Goal: Information Seeking & Learning: Learn about a topic

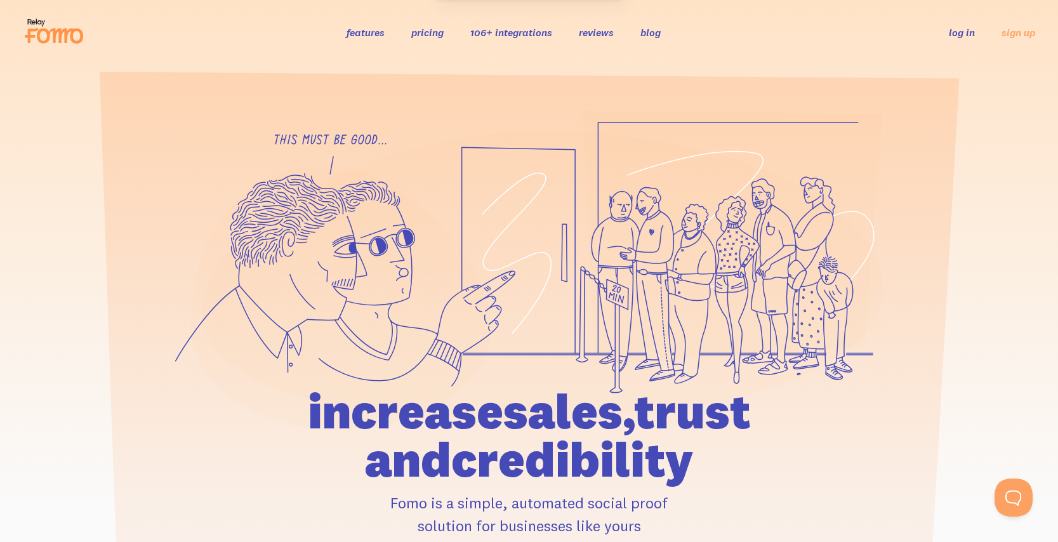
drag, startPoint x: 648, startPoint y: 280, endPoint x: 701, endPoint y: 256, distance: 58.5
click at [701, 256] on g at bounding box center [528, 270] width 707 height 319
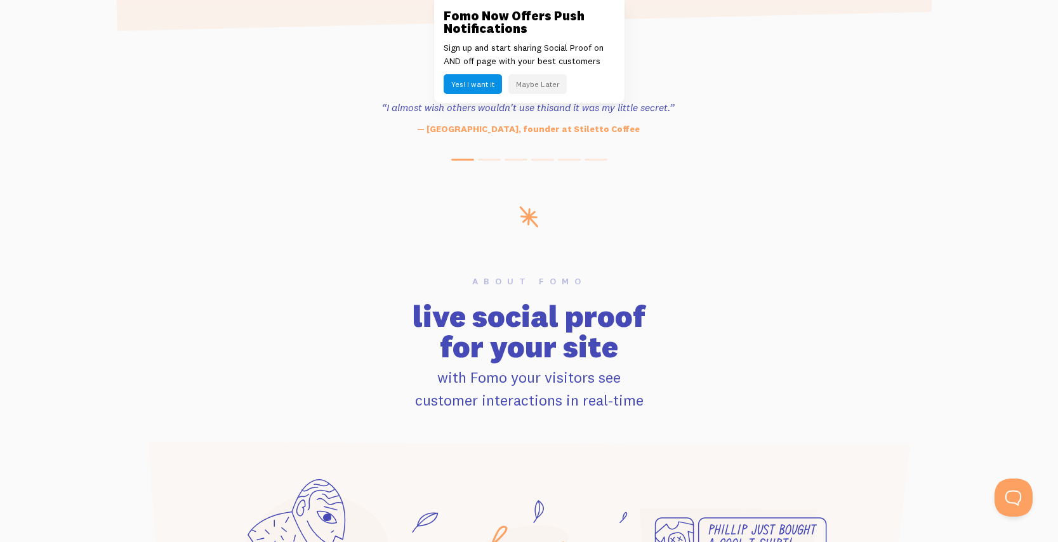
scroll to position [694, 0]
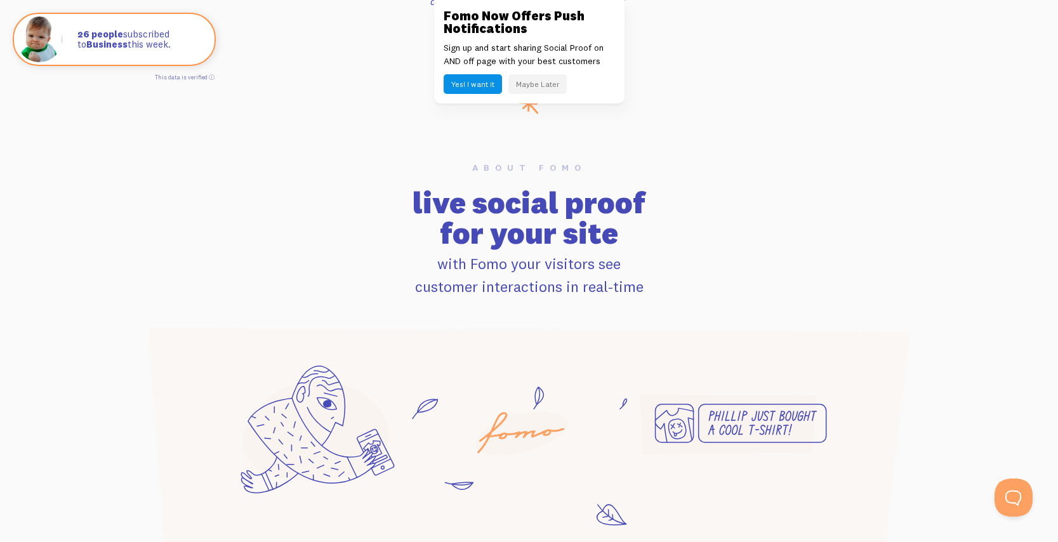
click at [556, 86] on button "Maybe Later" at bounding box center [537, 84] width 58 height 20
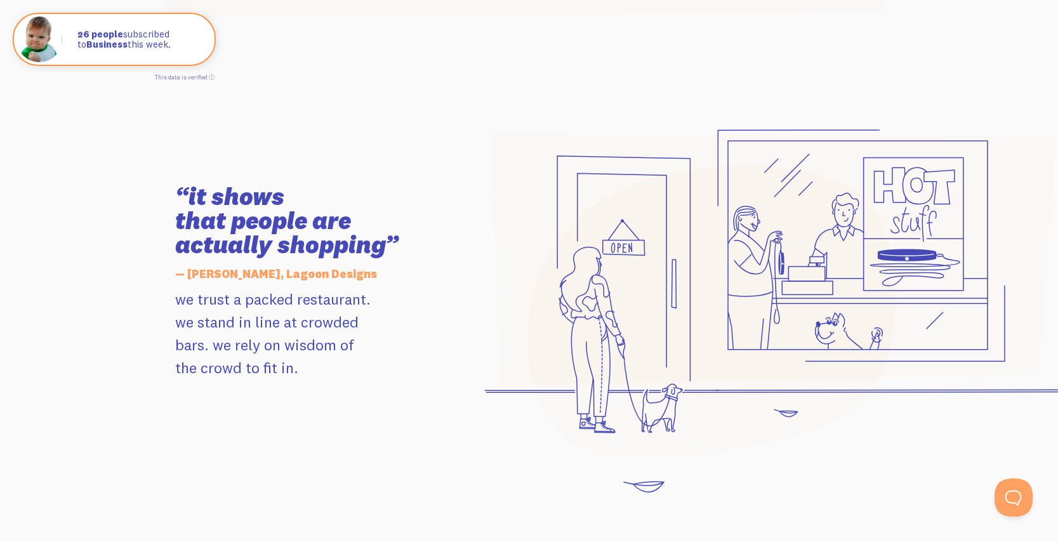
scroll to position [1238, 0]
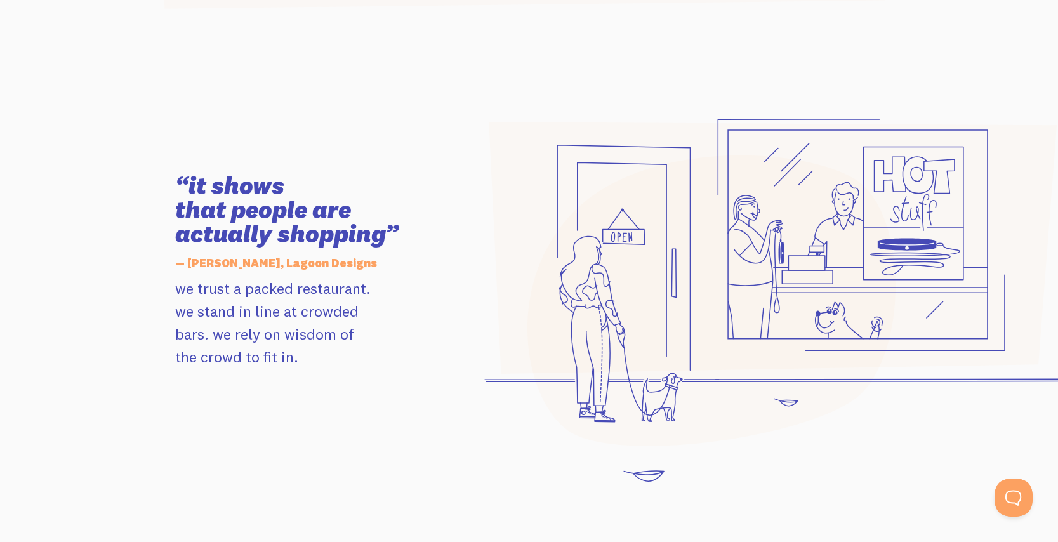
drag, startPoint x: 783, startPoint y: 257, endPoint x: 716, endPoint y: 278, distance: 70.6
click at [716, 278] on icon at bounding box center [780, 300] width 592 height 363
click at [716, 278] on icon at bounding box center [772, 248] width 568 height 252
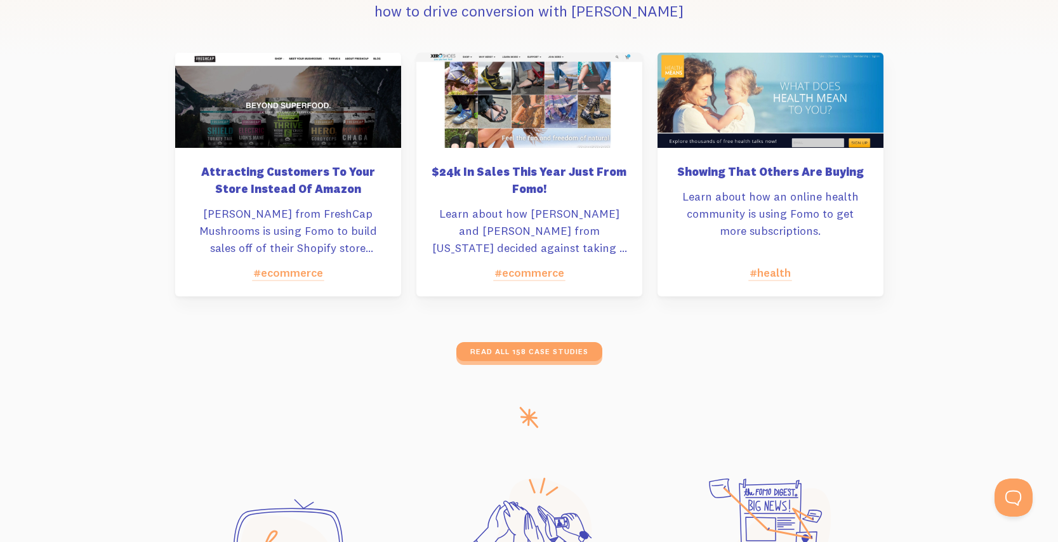
scroll to position [6391, 0]
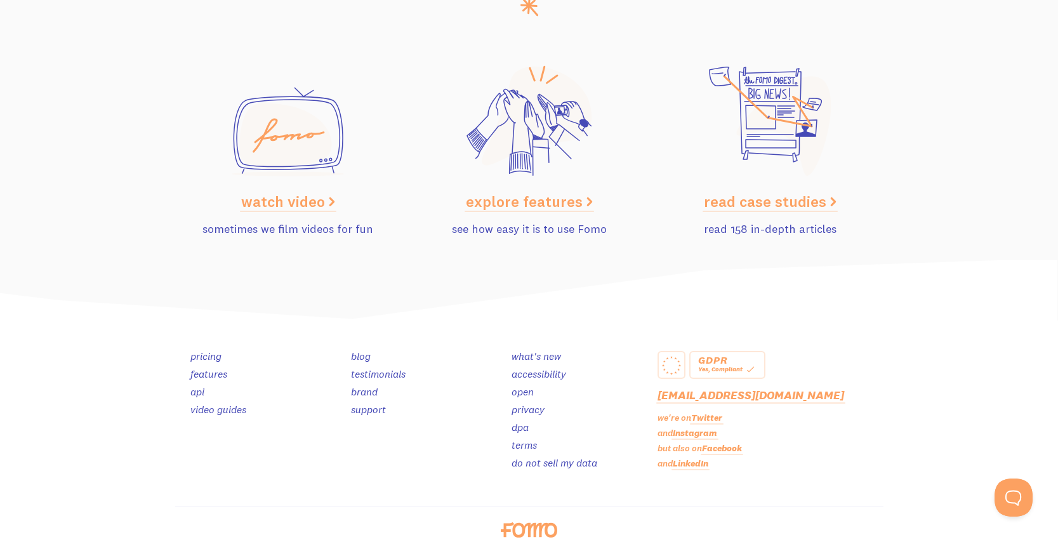
click at [214, 350] on link "pricing" at bounding box center [205, 356] width 31 height 13
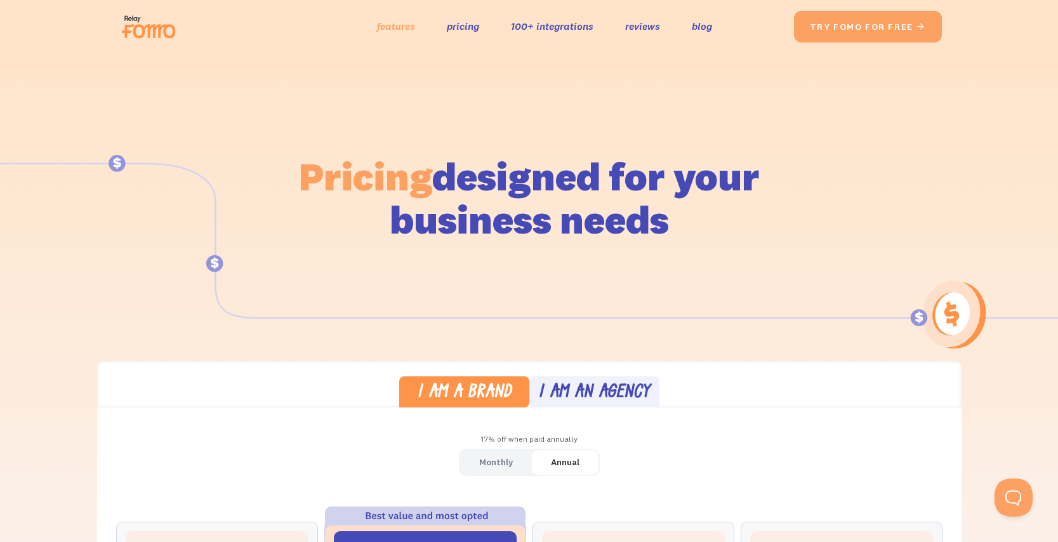
click at [396, 26] on link "features" at bounding box center [396, 26] width 38 height 18
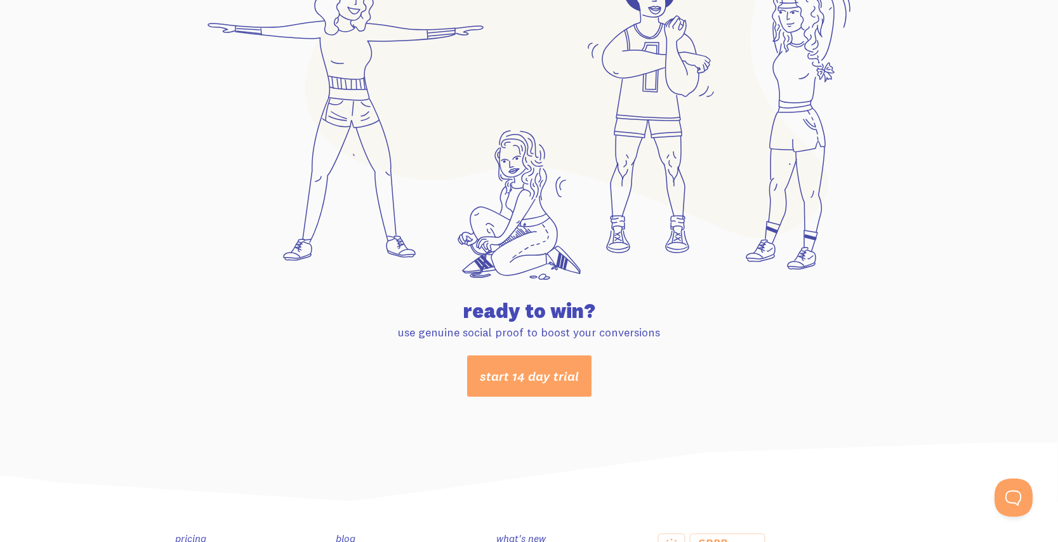
scroll to position [6701, 0]
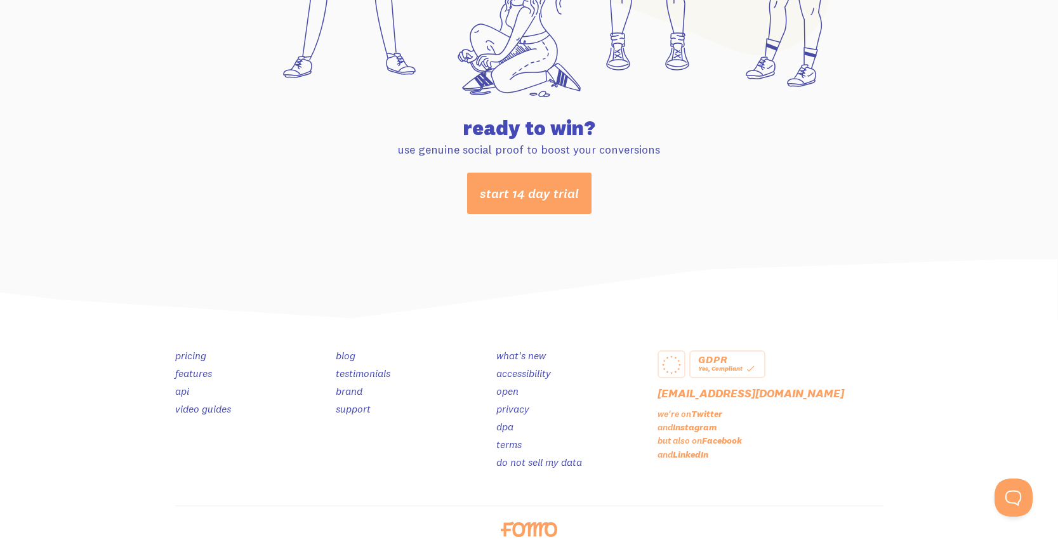
click at [187, 384] on link "api" at bounding box center [182, 390] width 14 height 13
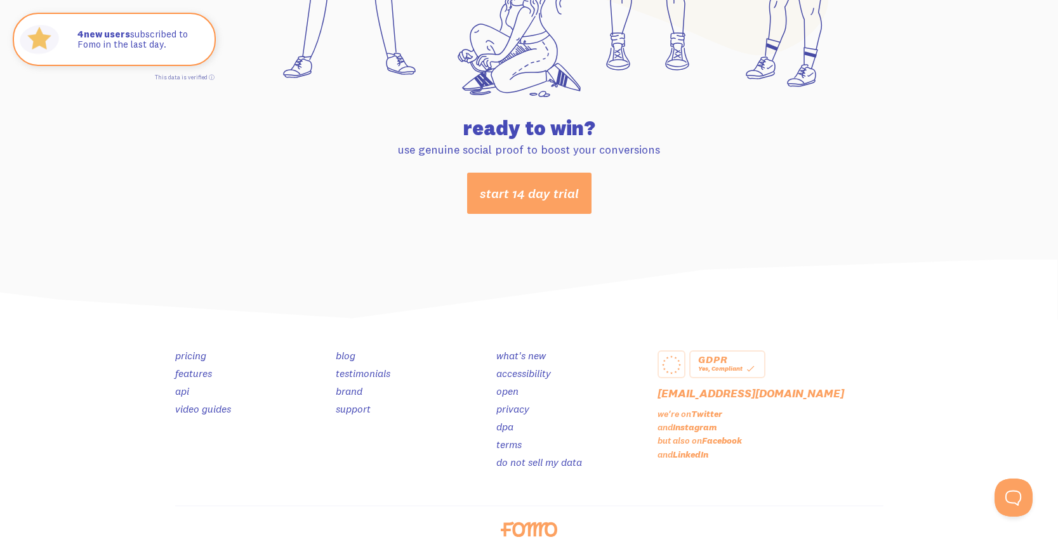
click at [511, 384] on link "open" at bounding box center [507, 390] width 22 height 13
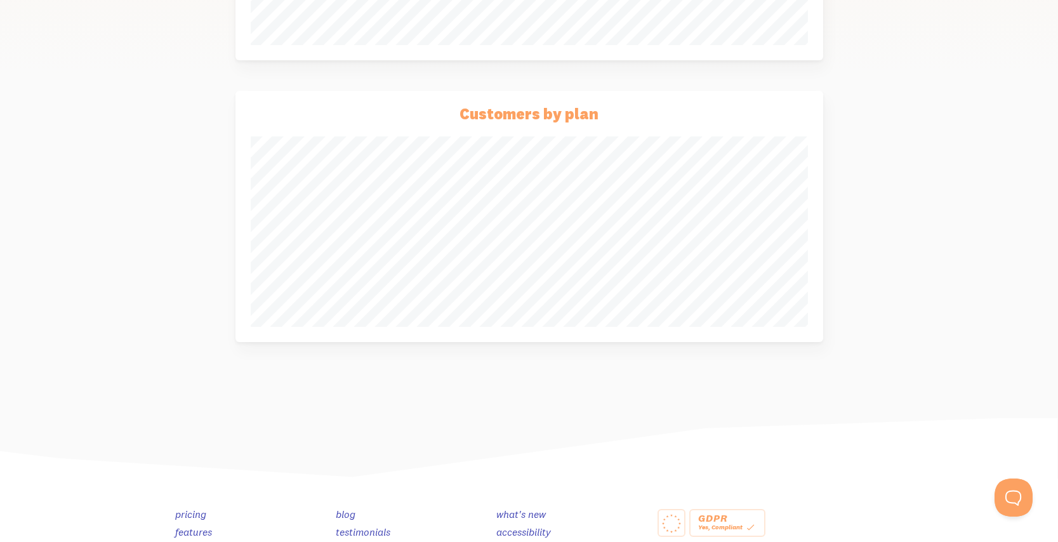
scroll to position [289, 0]
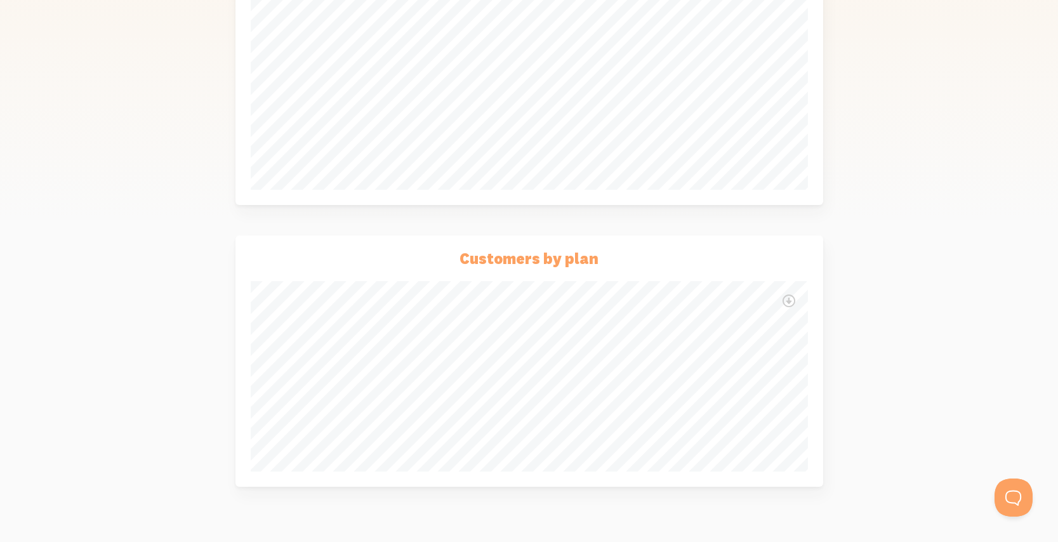
click at [789, 294] on img at bounding box center [788, 300] width 13 height 13
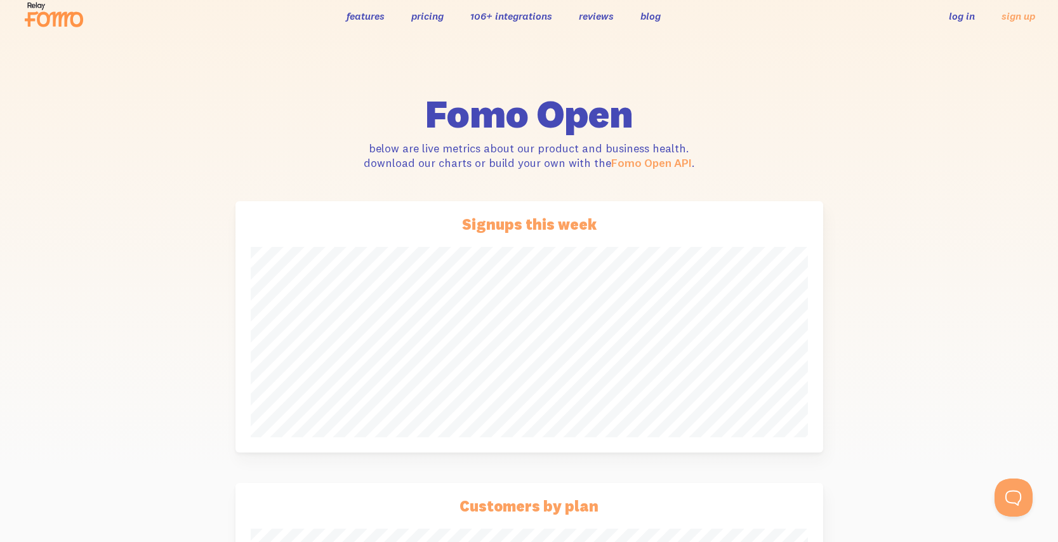
click at [848, 264] on div "Fomo Open below are live metrics about our product and business health. downloa…" at bounding box center [528, 429] width 723 height 671
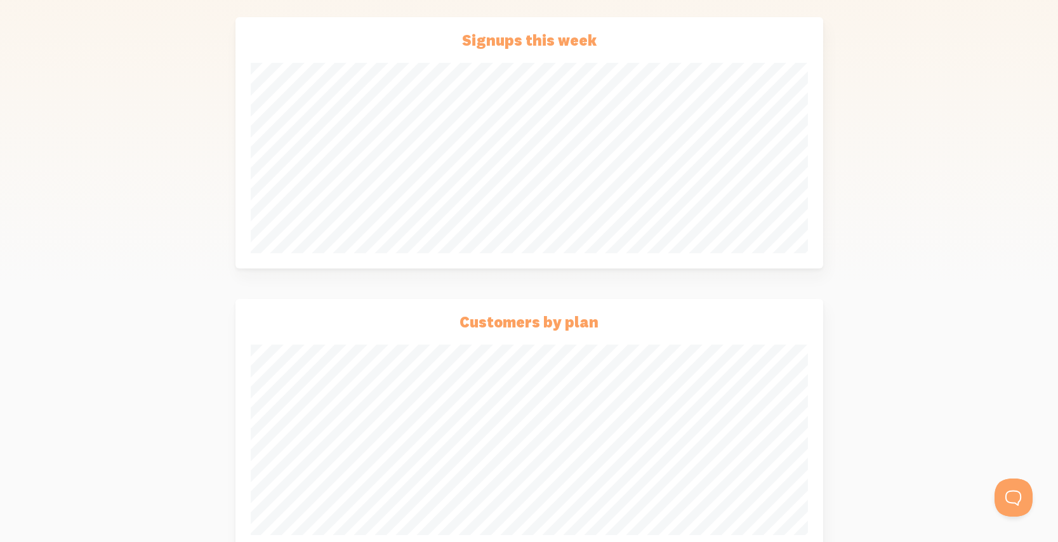
scroll to position [231, 0]
click at [882, 338] on div "Fomo Open below are live metrics about our product and business health. downloa…" at bounding box center [528, 240] width 723 height 671
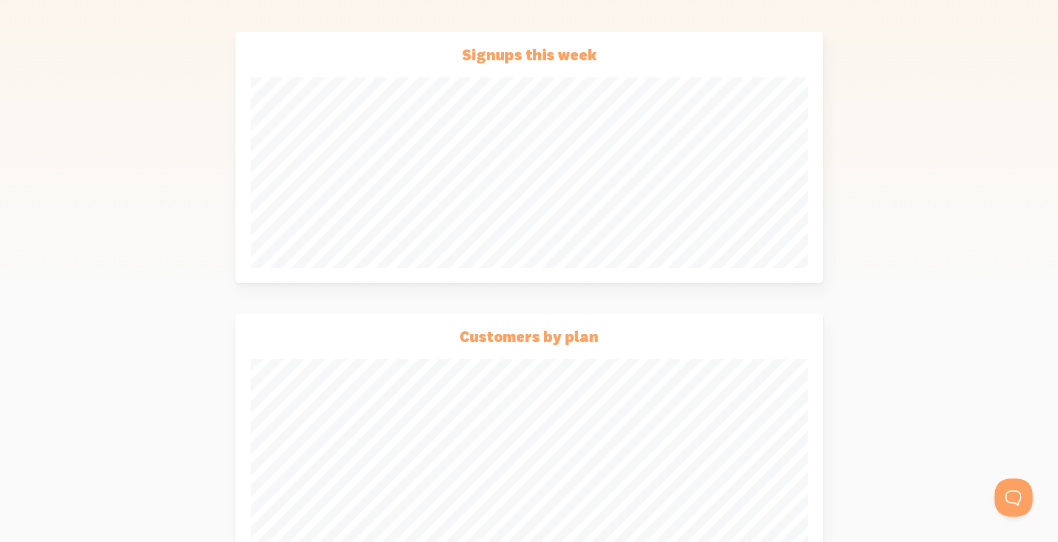
scroll to position [197, 0]
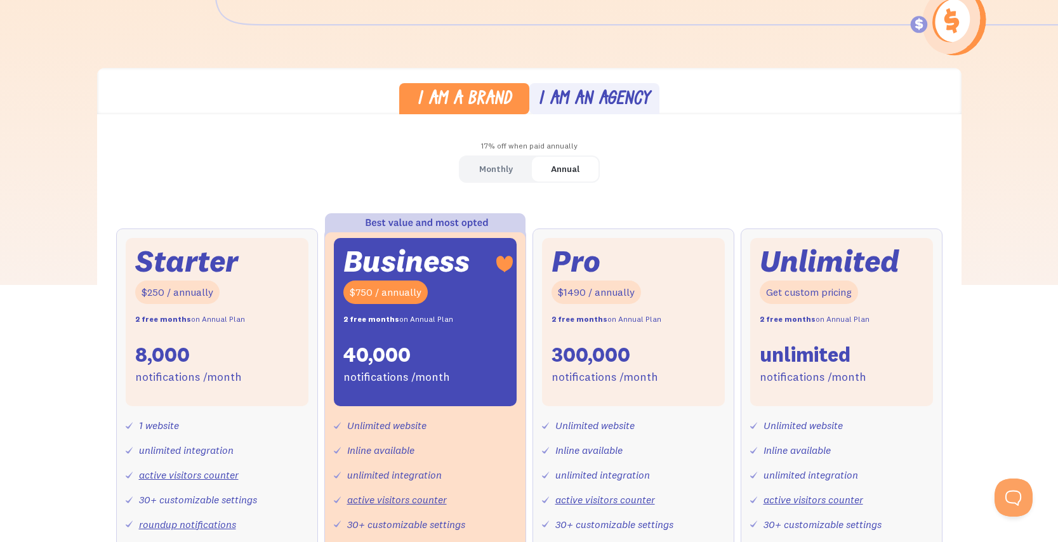
scroll to position [318, 0]
click at [606, 91] on div "I am an agency" at bounding box center [594, 100] width 112 height 18
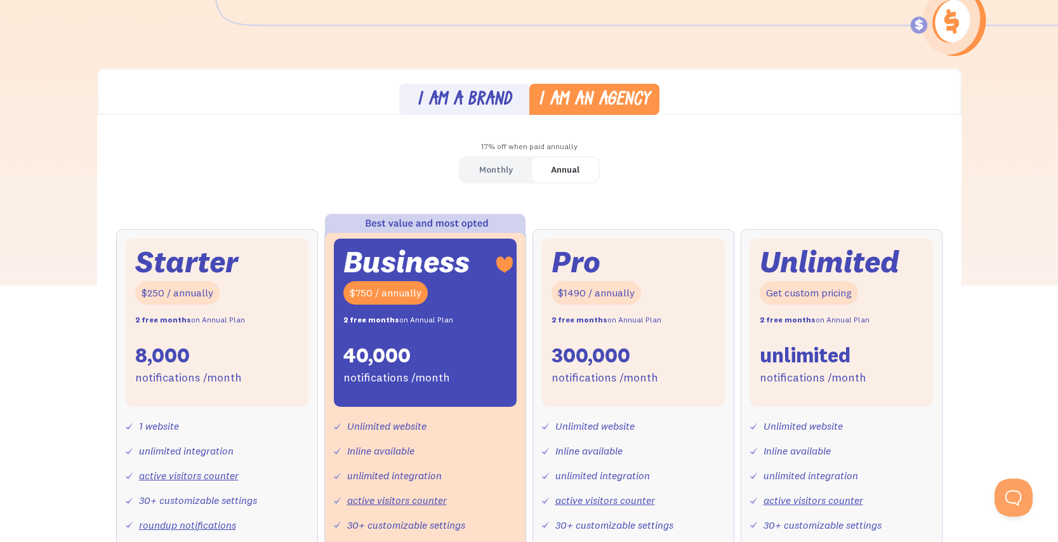
click at [476, 91] on div "I am a brand" at bounding box center [464, 100] width 95 height 18
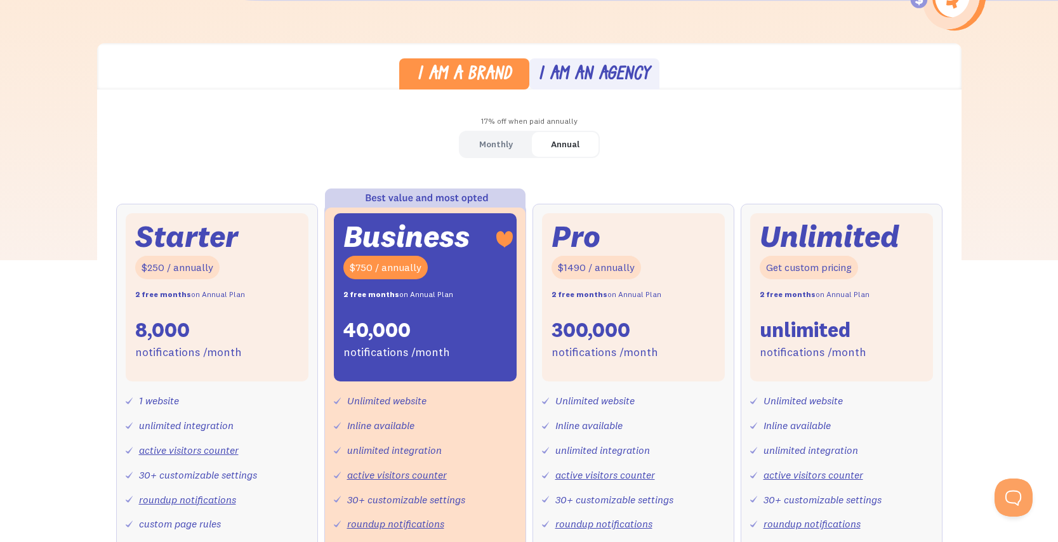
scroll to position [344, 0]
click at [518, 131] on link "Monthly" at bounding box center [496, 143] width 72 height 25
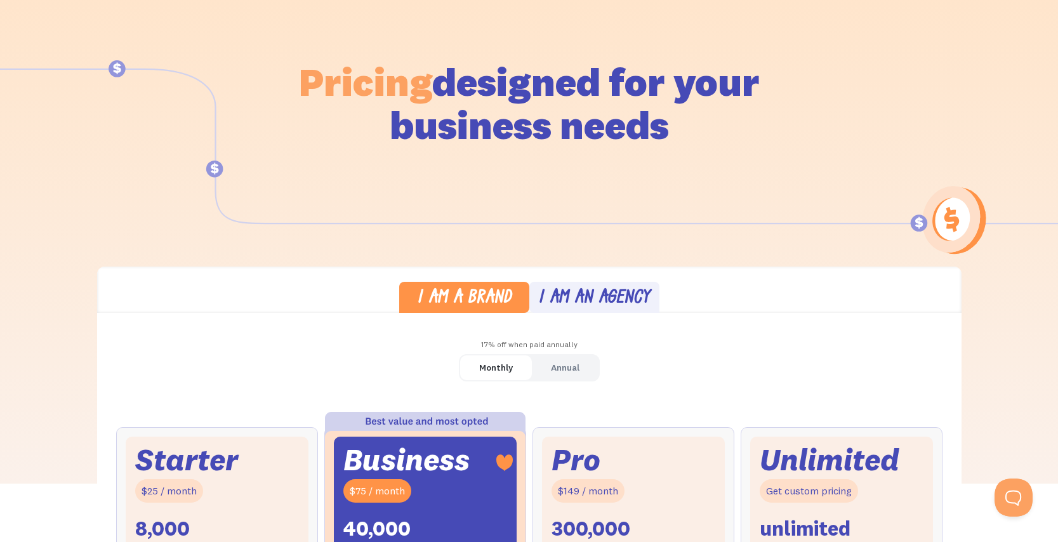
scroll to position [322, 0]
